Goal: Find specific page/section: Find specific page/section

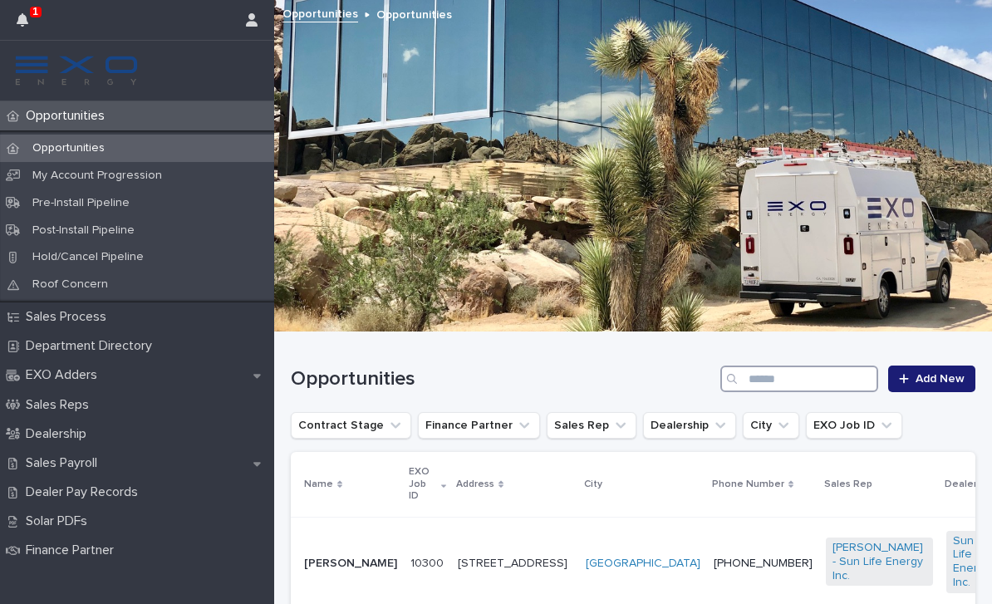
click at [783, 391] on input "Search" at bounding box center [800, 379] width 158 height 27
type input "**********"
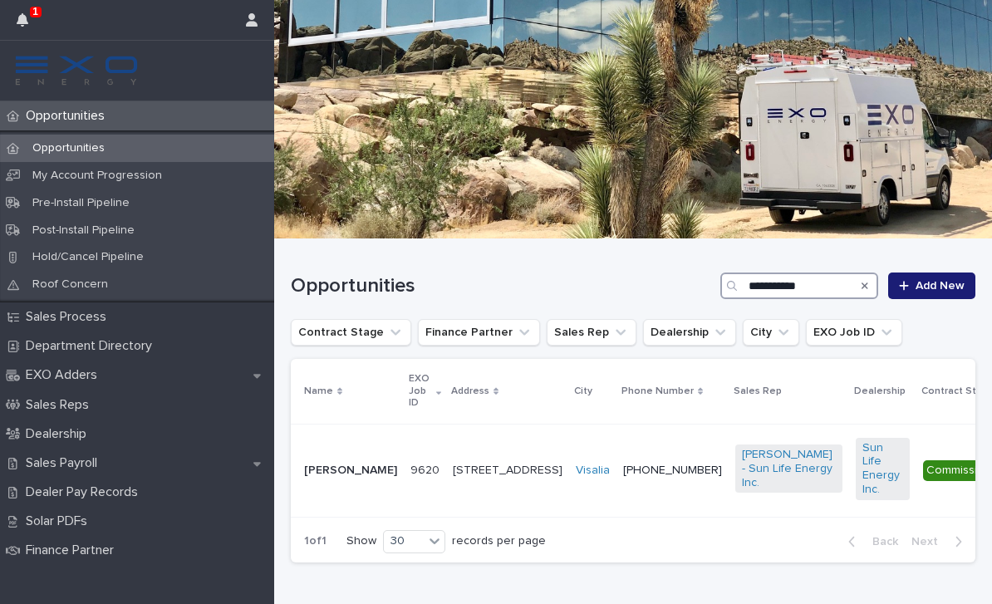
scroll to position [92, 0]
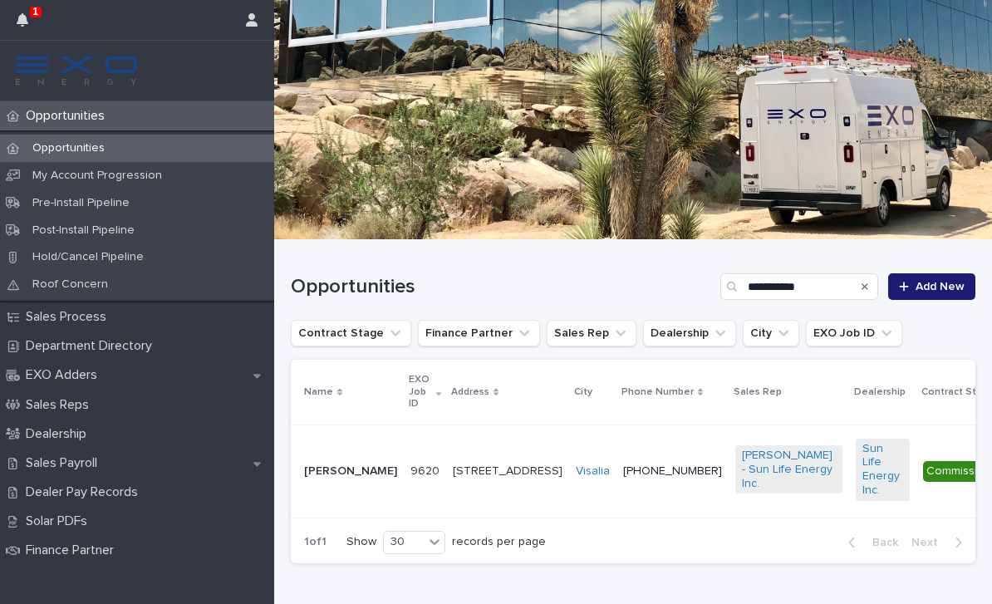
click at [70, 71] on img at bounding box center [76, 70] width 126 height 33
